Goal: Obtain resource: Download file/media

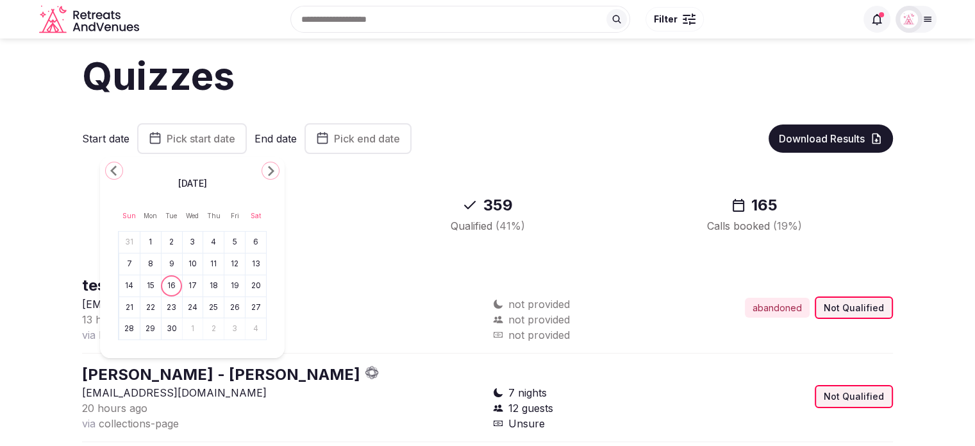
click at [155, 263] on button "8" at bounding box center [151, 264] width 18 height 19
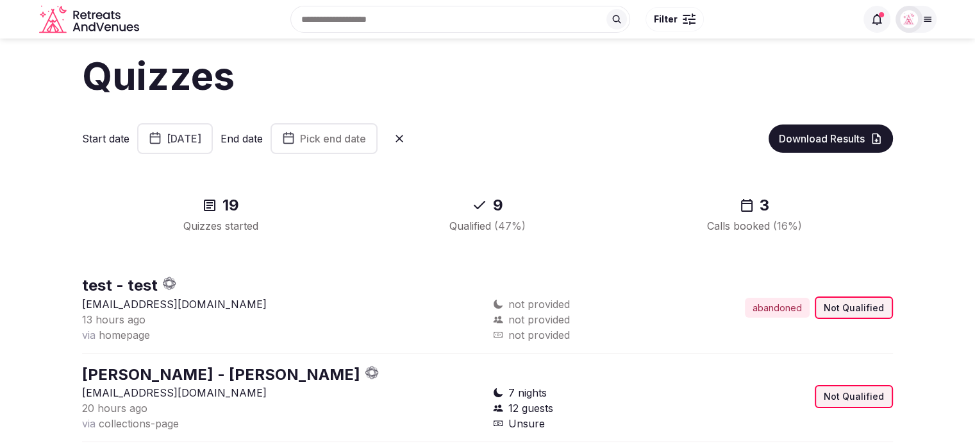
click at [366, 137] on span "Pick end date" at bounding box center [333, 138] width 66 height 13
click at [330, 284] on button "14" at bounding box center [330, 285] width 18 height 19
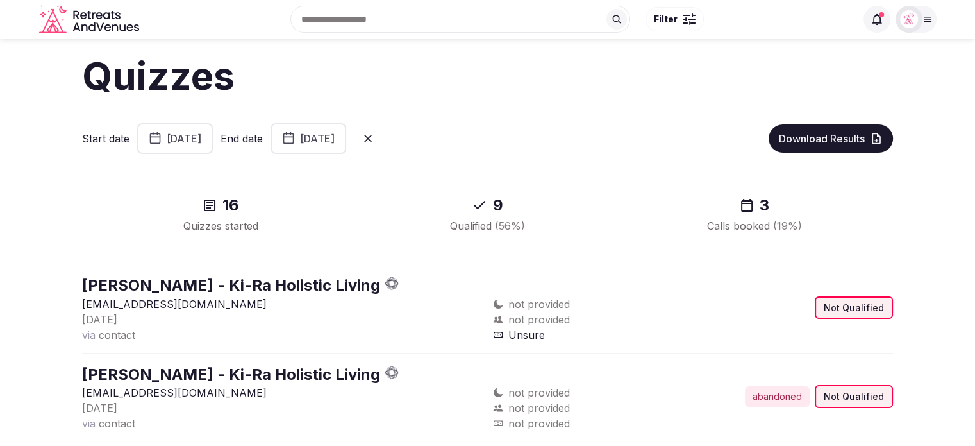
click at [599, 190] on div "9 Qualified ( 56 %)" at bounding box center [487, 214] width 256 height 59
click at [790, 138] on span "Download Results" at bounding box center [822, 138] width 86 height 13
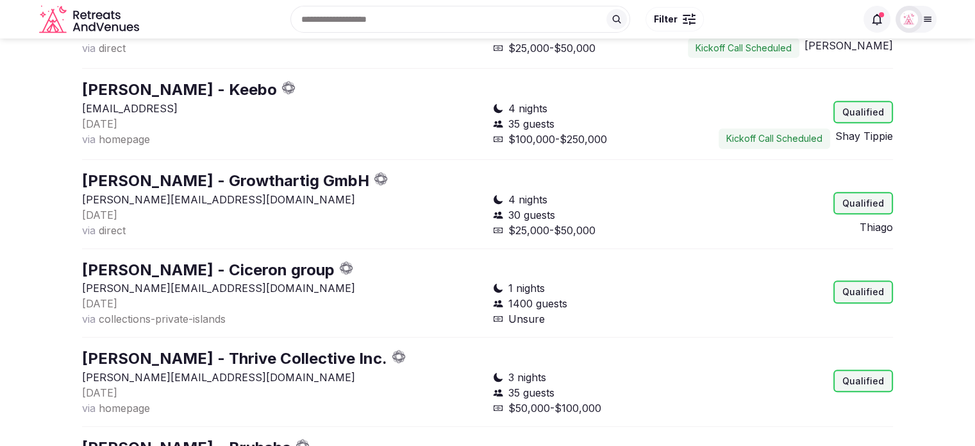
scroll to position [819, 0]
